Goal: Transaction & Acquisition: Purchase product/service

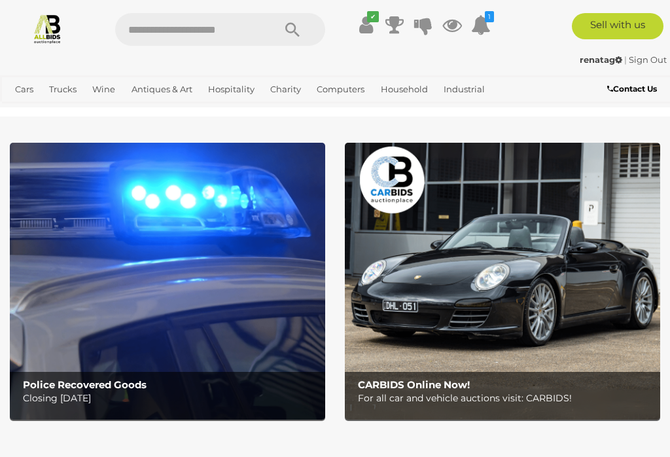
click at [0, 0] on link "View All Wine Auctions" at bounding box center [0, 0] width 0 height 0
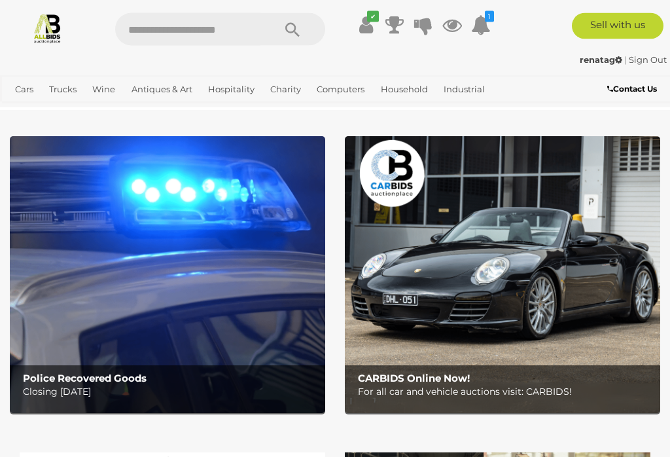
scroll to position [7, 0]
click at [224, 254] on img at bounding box center [167, 274] width 315 height 276
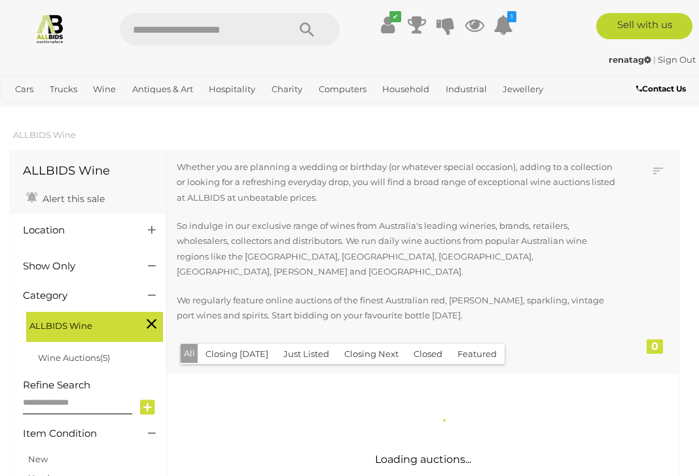
scroll to position [2, 0]
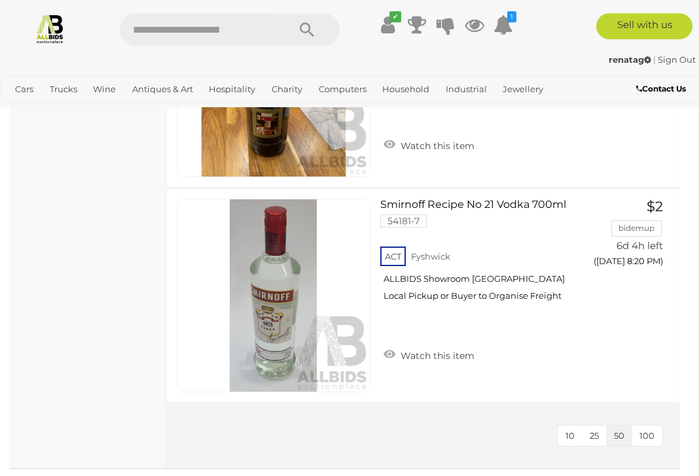
scroll to position [1096, 0]
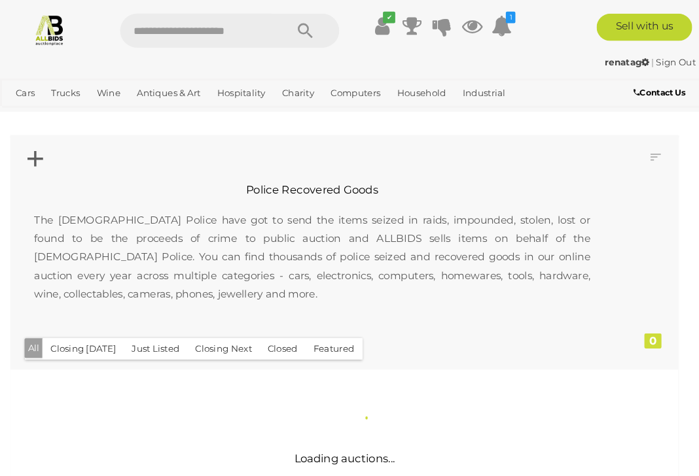
scroll to position [2, 0]
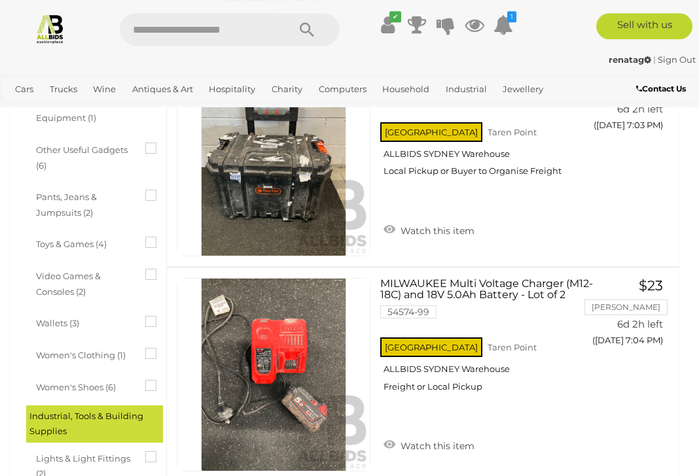
scroll to position [926, 0]
